Goal: Use online tool/utility: Utilize a website feature to perform a specific function

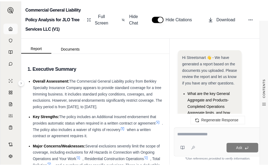
scroll to position [1148, 0]
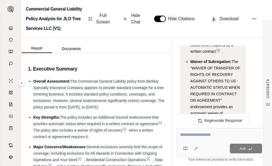
drag, startPoint x: 9, startPoint y: 30, endPoint x: 17, endPoint y: 34, distance: 8.8
click at [10, 30] on polyline at bounding box center [10, 29] width 1 height 2
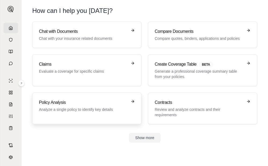
click at [86, 105] on h3 "Policy Analysis" at bounding box center [83, 102] width 88 height 6
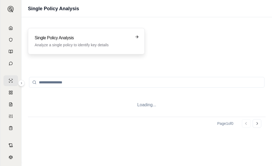
click at [81, 44] on p "Analyze a single policy to identify key details" at bounding box center [83, 44] width 96 height 5
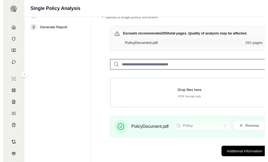
scroll to position [27, 0]
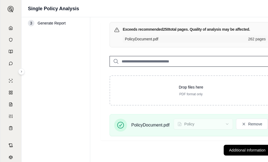
click at [241, 151] on button "Additional Information →" at bounding box center [250, 149] width 53 height 11
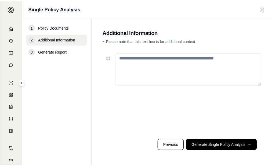
scroll to position [0, 0]
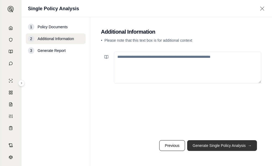
click at [225, 143] on button "Generate Single Policy Analysis →" at bounding box center [222, 145] width 70 height 11
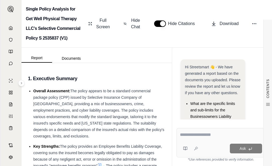
scroll to position [105, 0]
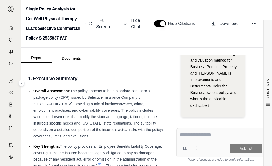
click at [219, 133] on textarea at bounding box center [221, 134] width 82 height 6
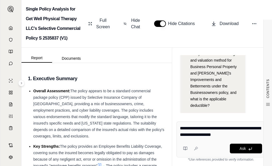
type textarea "**********"
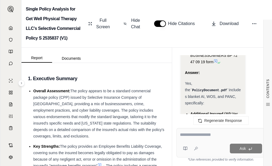
scroll to position [926, 0]
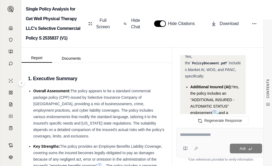
click at [215, 110] on icon at bounding box center [214, 111] width 3 height 3
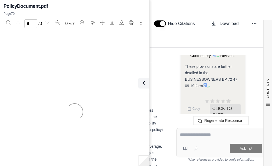
scroll to position [1087, 0]
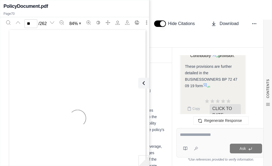
type input "**"
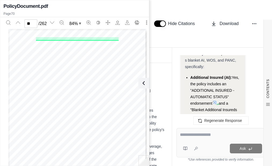
scroll to position [926, 0]
